Goal: Task Accomplishment & Management: Use online tool/utility

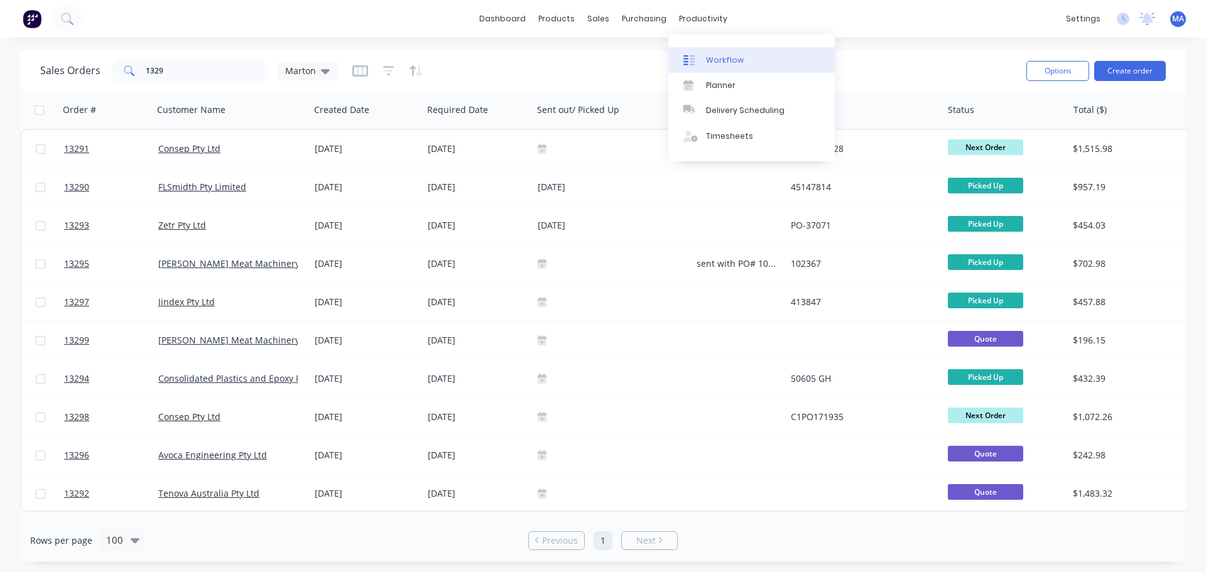
click at [712, 48] on link "Workflow" at bounding box center [751, 59] width 166 height 25
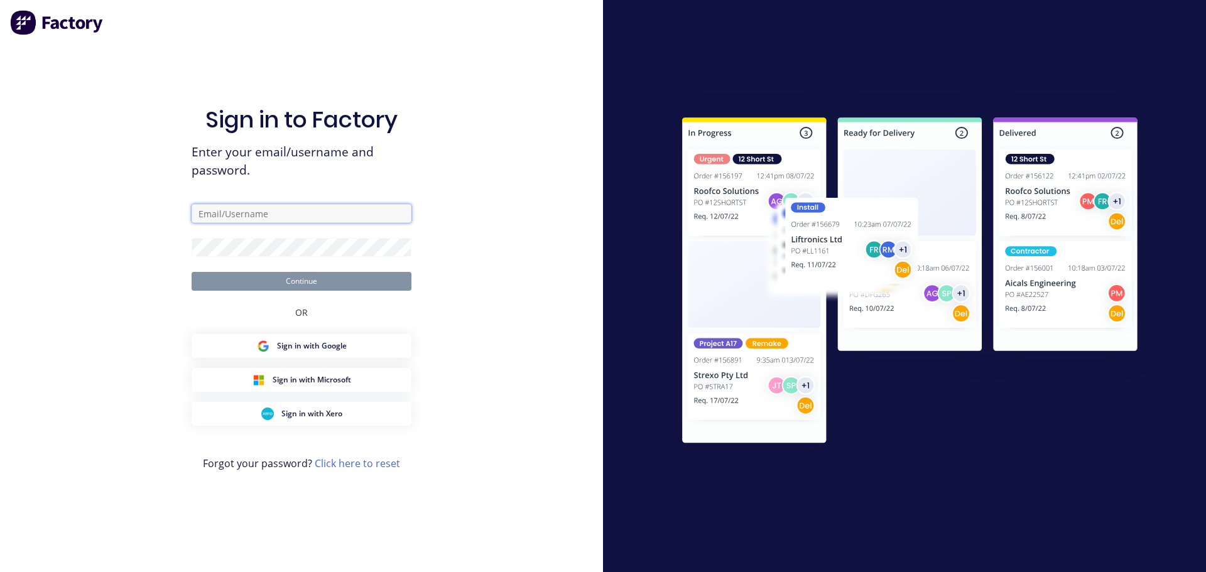
type input "[EMAIL_ADDRESS][DOMAIN_NAME]"
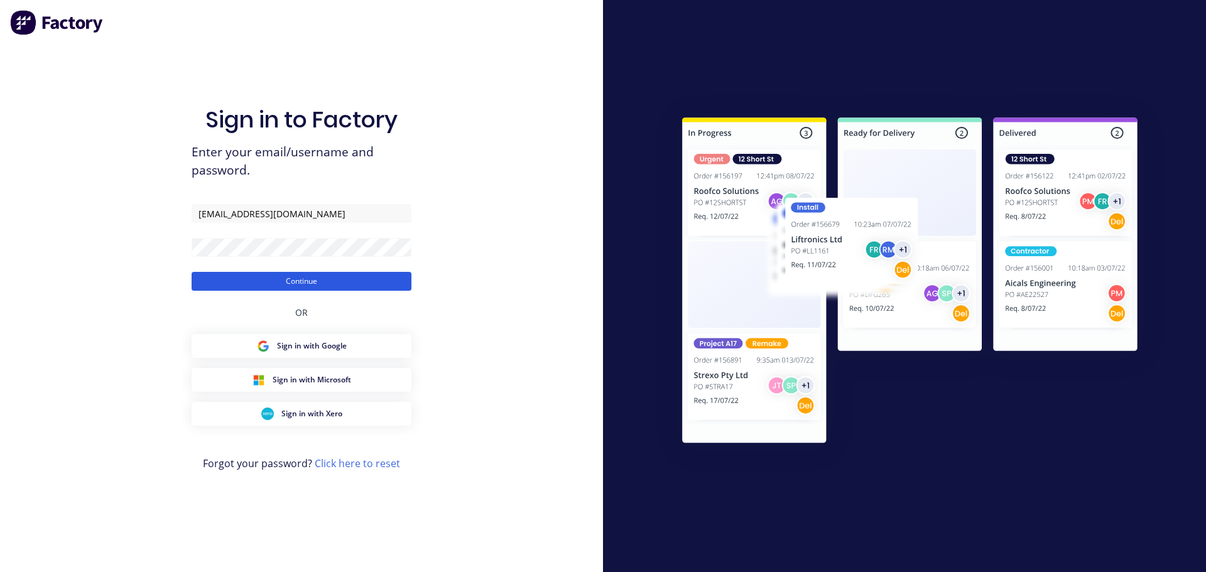
click at [303, 288] on button "Continue" at bounding box center [302, 281] width 220 height 19
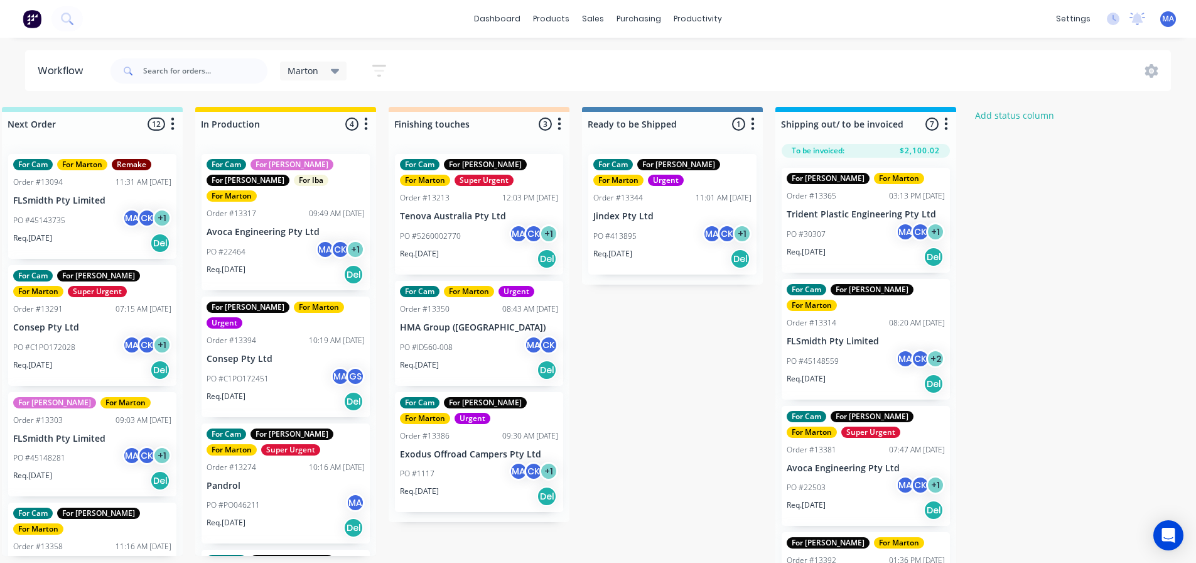
scroll to position [0, 416]
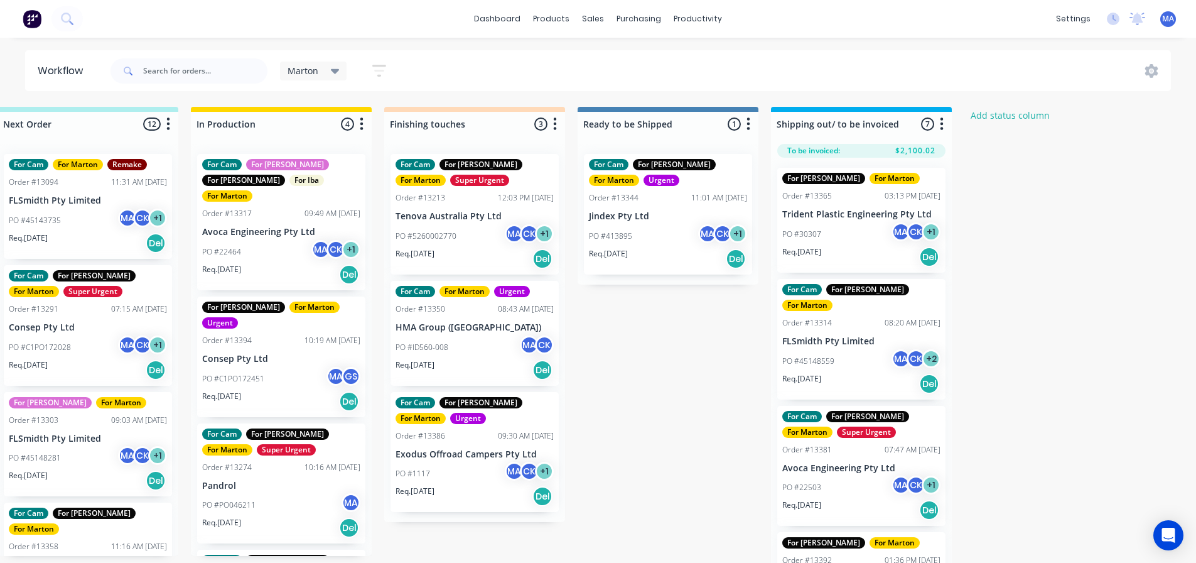
click at [271, 367] on div "PO #C1PO172451 MA GS" at bounding box center [281, 379] width 158 height 24
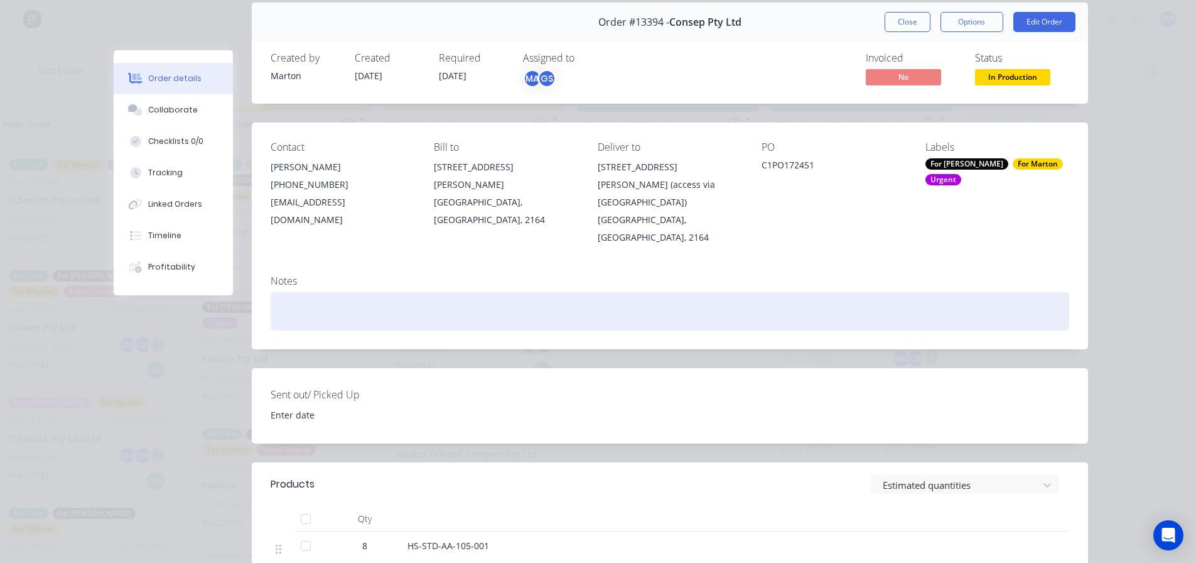
scroll to position [188, 0]
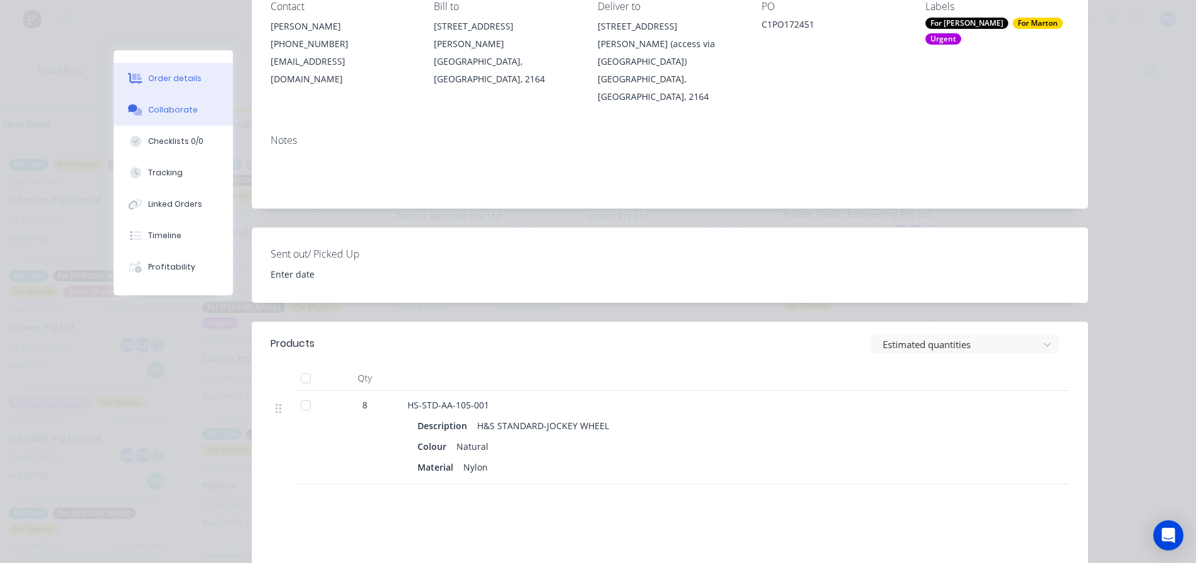
click at [197, 112] on button "Collaborate" at bounding box center [173, 109] width 119 height 31
